Goal: Information Seeking & Learning: Learn about a topic

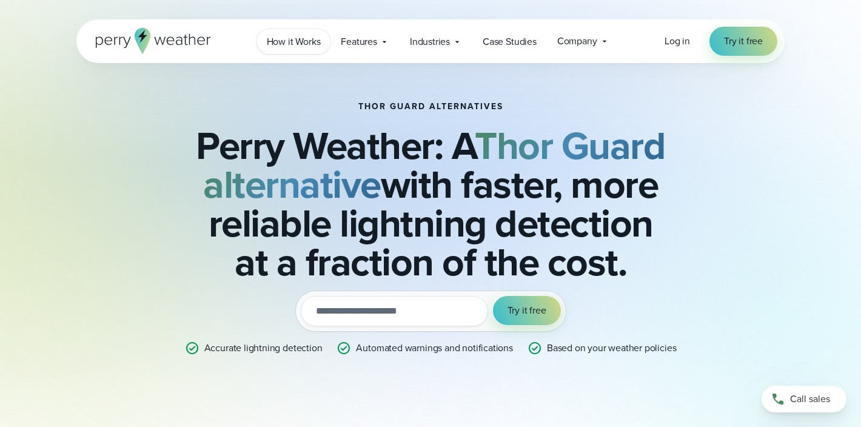
click at [296, 44] on span "How it Works" at bounding box center [294, 42] width 54 height 15
click at [297, 44] on span "How it Works" at bounding box center [294, 42] width 54 height 15
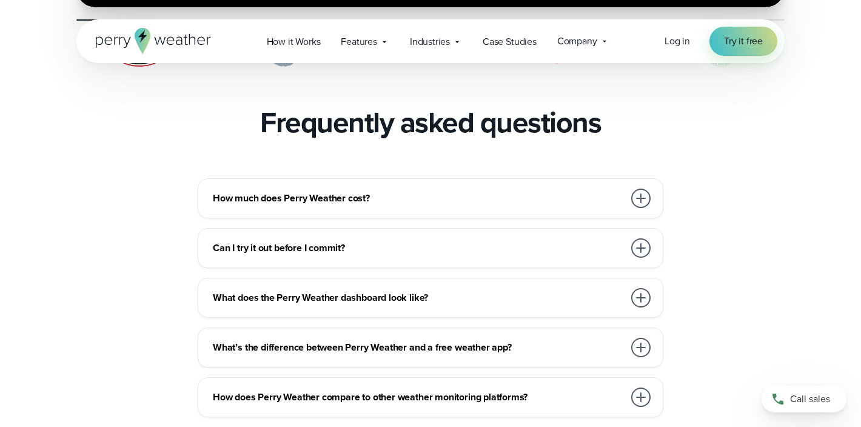
scroll to position [2625, 0]
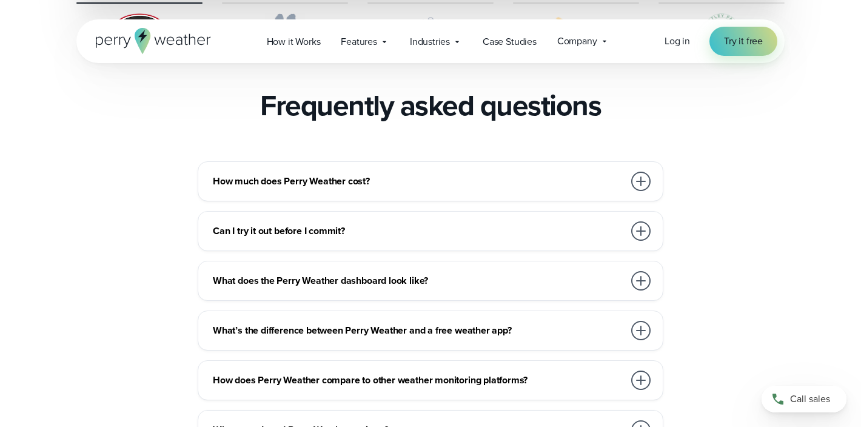
click at [586, 174] on h3 "How much does Perry Weather cost?" at bounding box center [418, 181] width 411 height 15
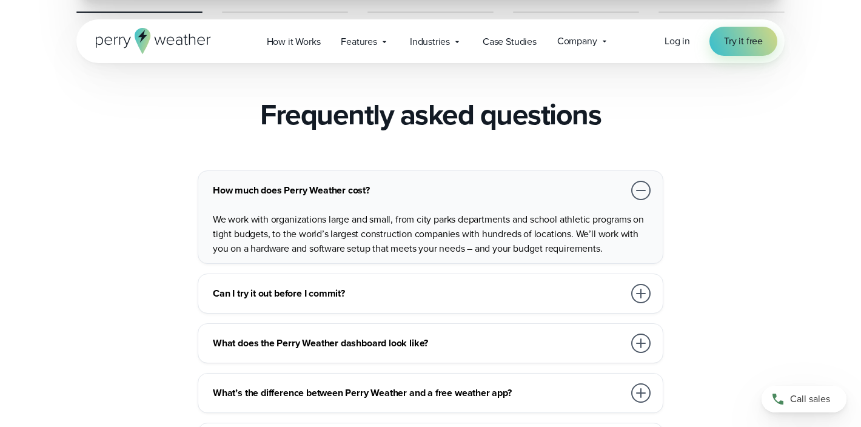
scroll to position [2621, 0]
